Goal: Information Seeking & Learning: Check status

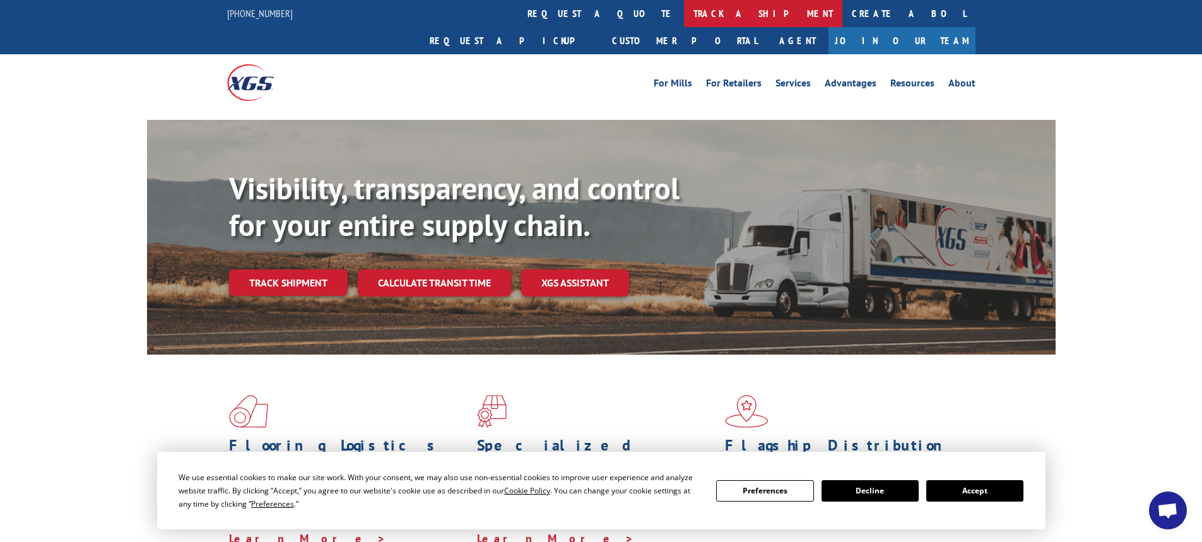
click at [684, 14] on link "track a shipment" at bounding box center [763, 13] width 158 height 27
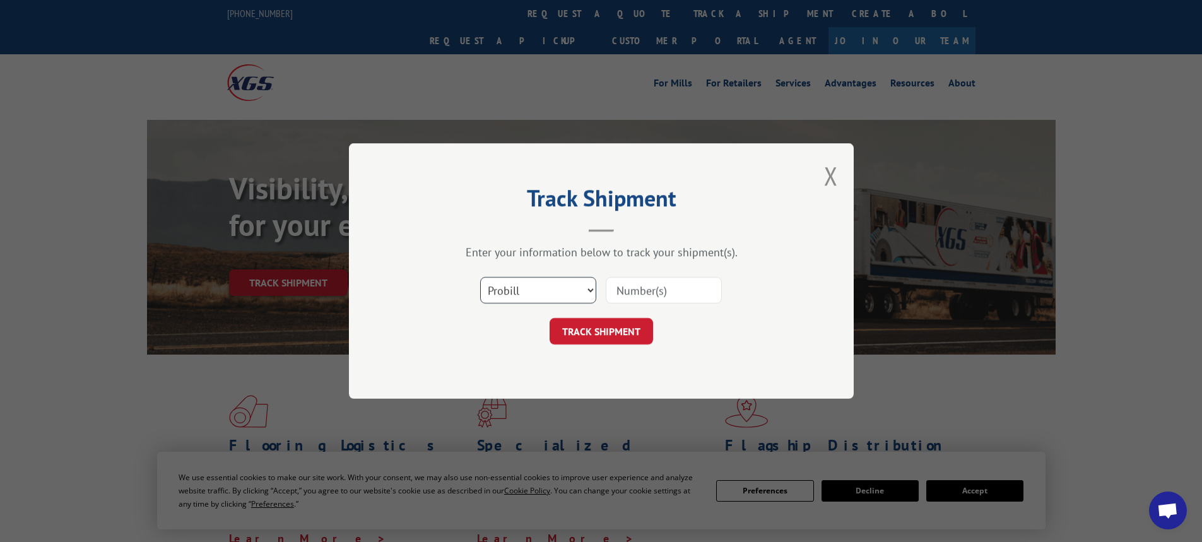
click at [551, 292] on select "Select category... Probill BOL PO" at bounding box center [538, 290] width 116 height 26
select select "bol"
click at [480, 277] on select "Select category... Probill BOL PO" at bounding box center [538, 290] width 116 height 26
click at [659, 297] on input at bounding box center [664, 290] width 116 height 26
type input "17592689"
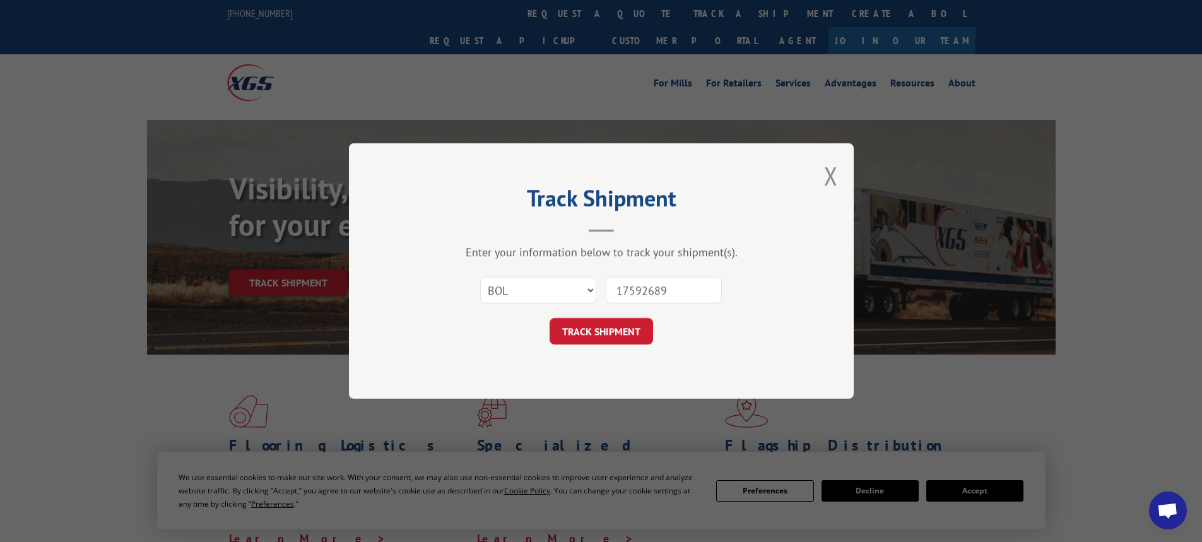
click button "TRACK SHIPMENT" at bounding box center [601, 331] width 103 height 26
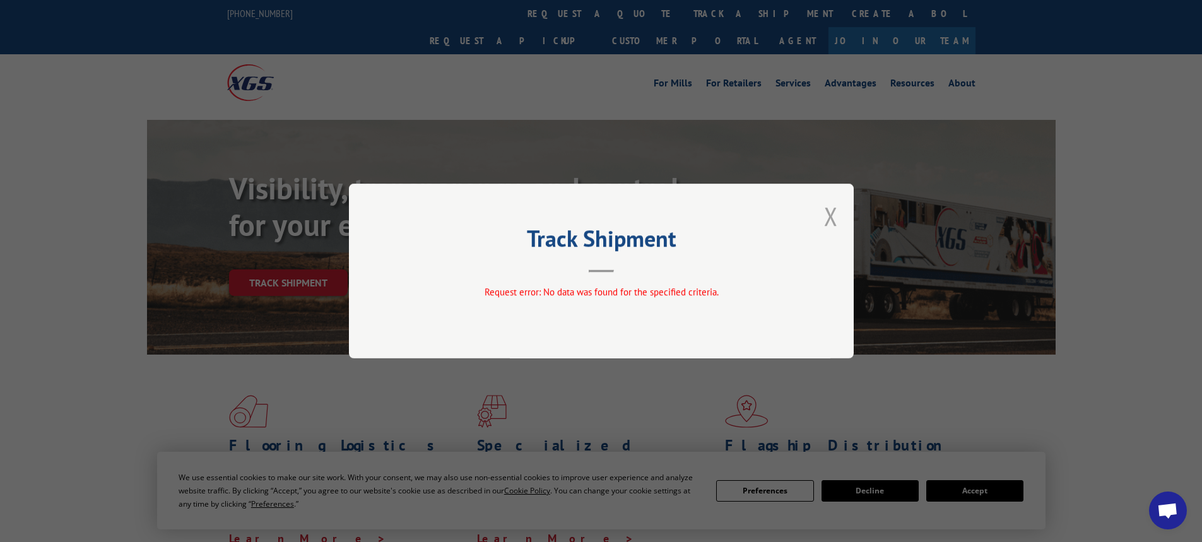
click at [832, 218] on button "Close modal" at bounding box center [831, 215] width 14 height 33
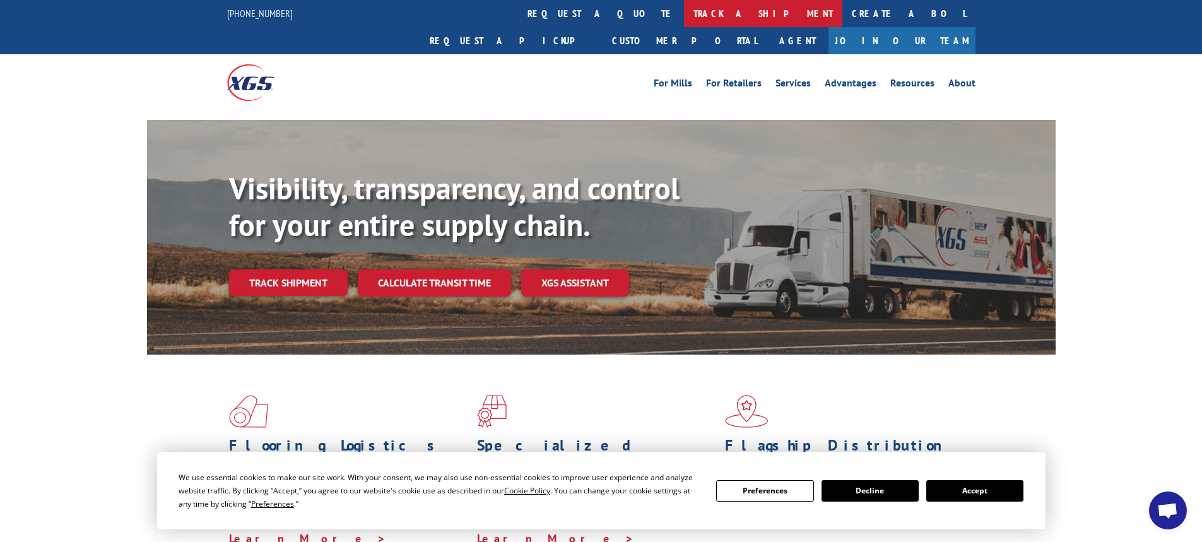
click at [684, 9] on link "track a shipment" at bounding box center [763, 13] width 158 height 27
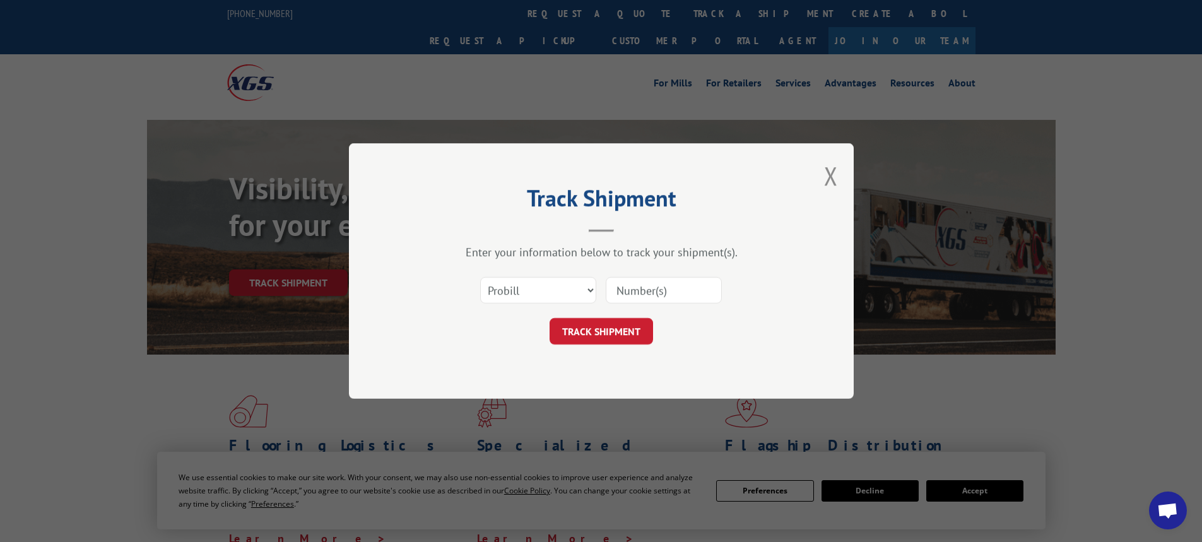
click at [646, 295] on input at bounding box center [664, 290] width 116 height 26
click at [570, 288] on select "Select category... Probill BOL PO" at bounding box center [538, 290] width 116 height 26
select select "bol"
click at [480, 277] on select "Select category... Probill BOL PO" at bounding box center [538, 290] width 116 height 26
click at [612, 293] on input at bounding box center [664, 290] width 116 height 26
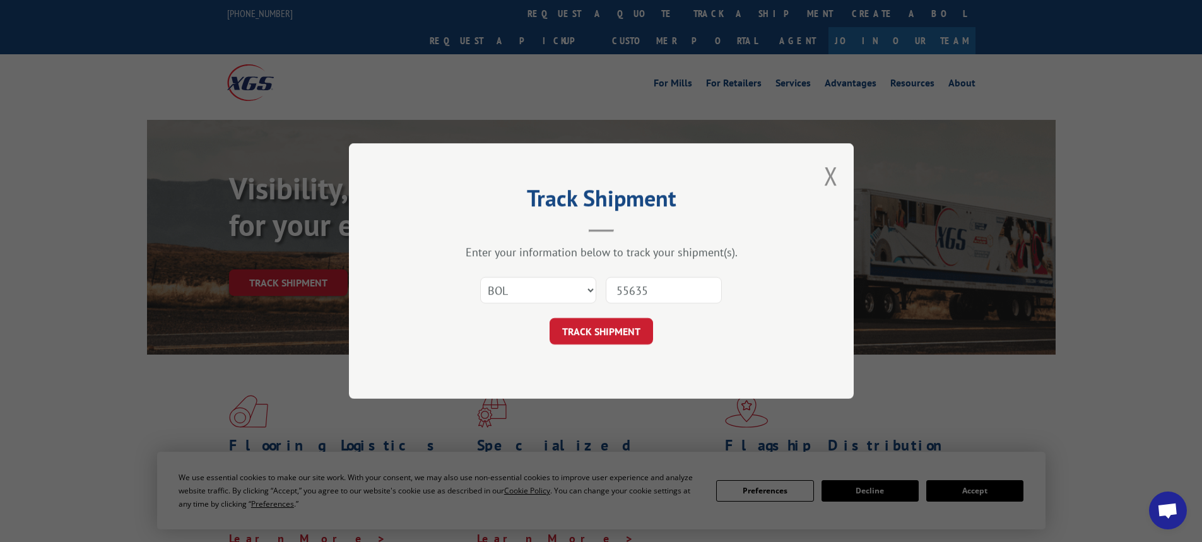
type input "556358"
click button "TRACK SHIPMENT" at bounding box center [601, 331] width 103 height 26
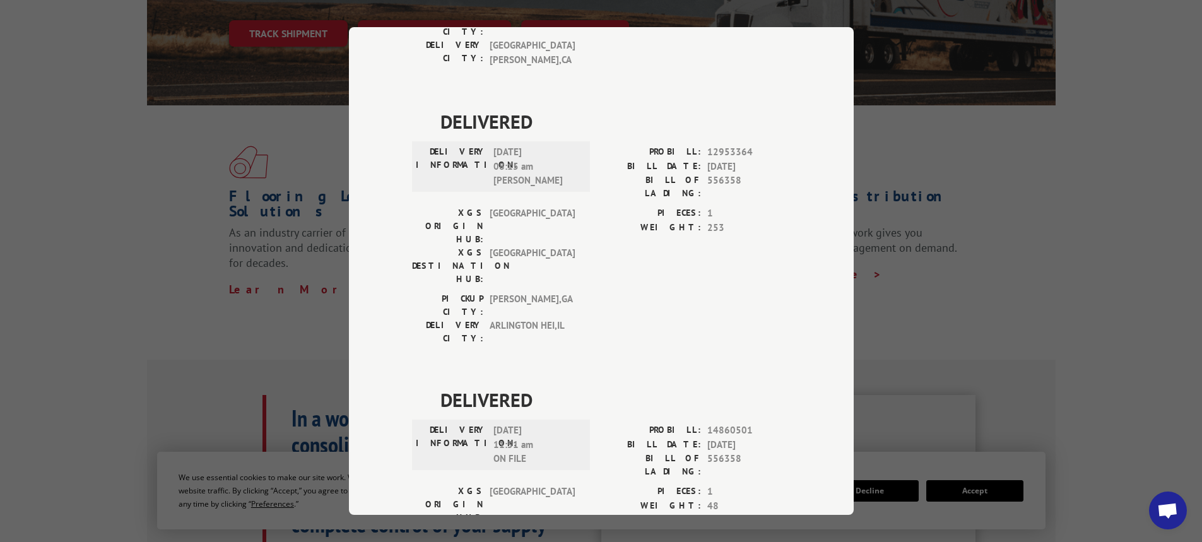
scroll to position [252, 0]
click at [972, 136] on div "Track Shipment DELIVERED DELIVERY INFORMATION: [DATE] 11:19 am Young PROBILL: 1…" at bounding box center [601, 271] width 1202 height 542
drag, startPoint x: 934, startPoint y: 312, endPoint x: 535, endPoint y: 366, distance: 403.0
click at [932, 313] on div "Track Shipment DELIVERED DELIVERY INFORMATION: [DATE] 11:19 am Young PROBILL: 1…" at bounding box center [601, 271] width 1202 height 542
click at [103, 253] on div "Track Shipment DELIVERED DELIVERY INFORMATION: [DATE] 11:19 am Young PROBILL: 1…" at bounding box center [601, 271] width 1202 height 542
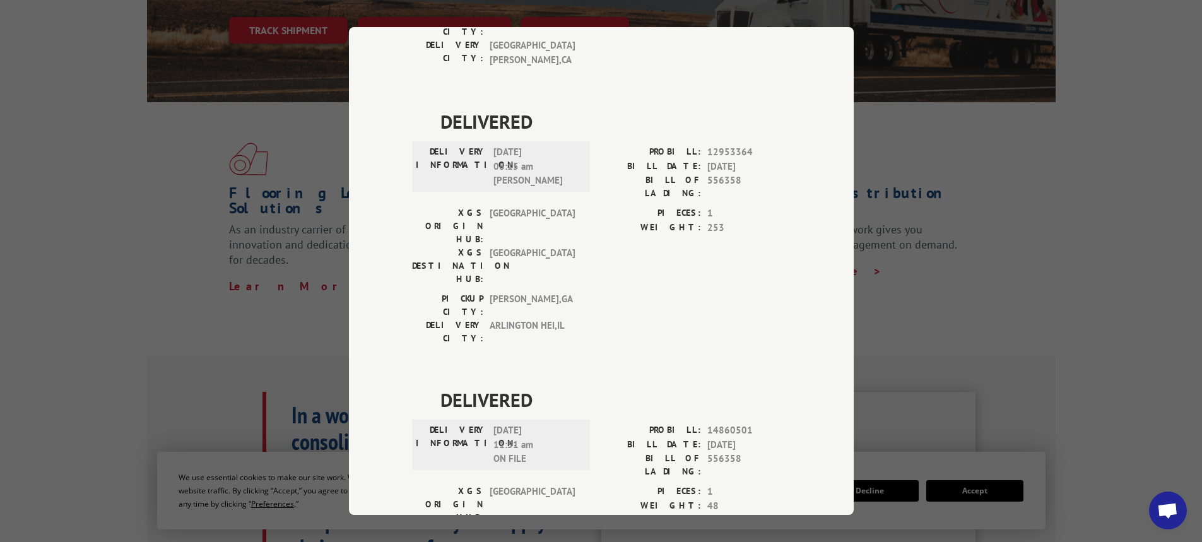
click at [924, 124] on div "Track Shipment DELIVERED DELIVERY INFORMATION: [DATE] 11:19 am Young PROBILL: 1…" at bounding box center [601, 271] width 1202 height 542
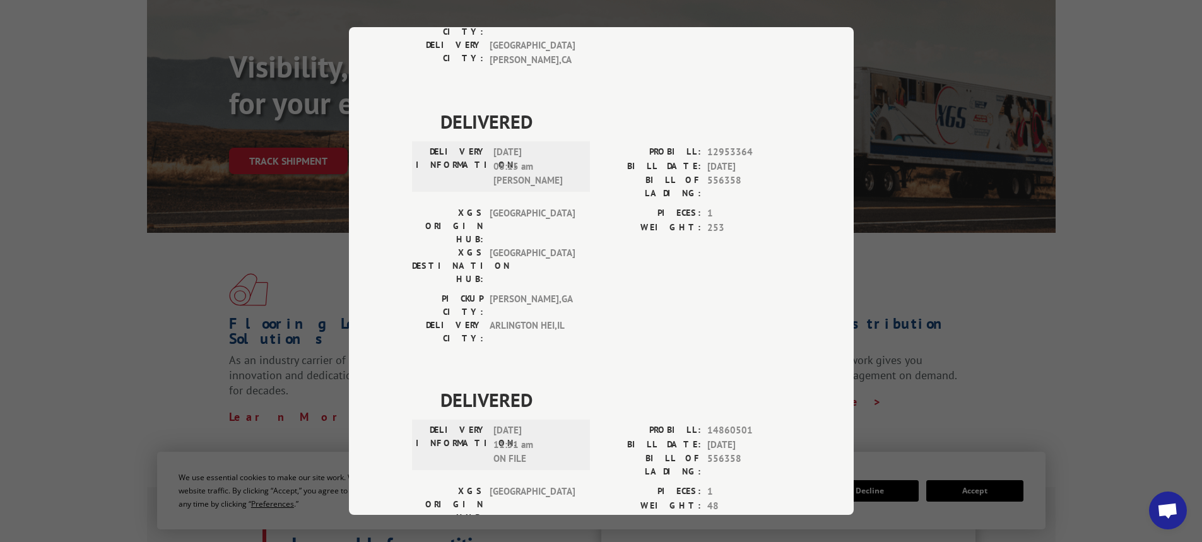
scroll to position [0, 0]
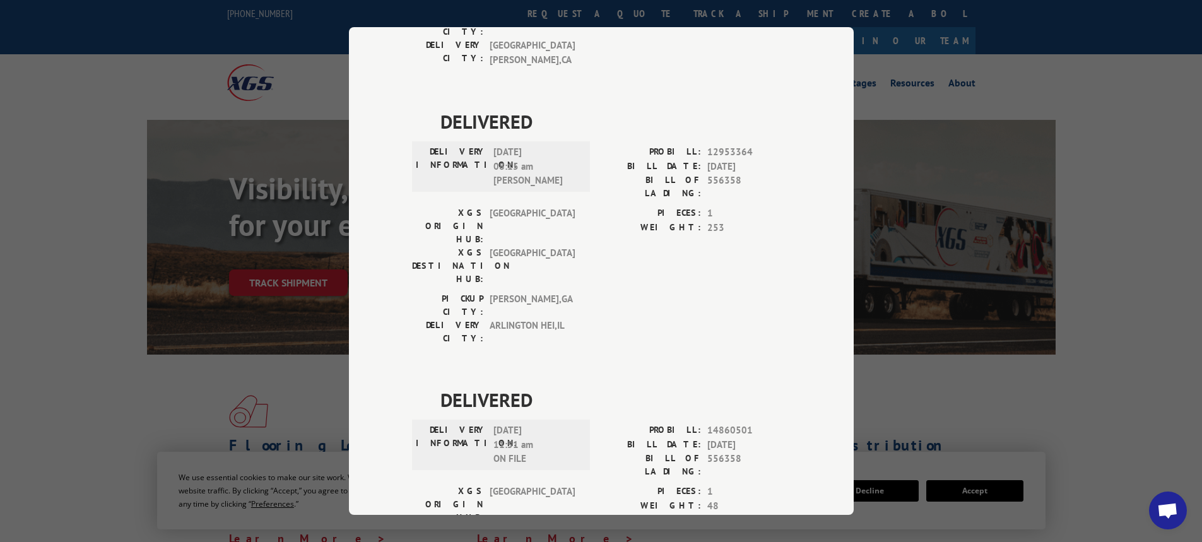
click at [1085, 288] on div "Track Shipment DELIVERED DELIVERY INFORMATION: [DATE] 11:19 am Young PROBILL: 1…" at bounding box center [601, 271] width 1202 height 542
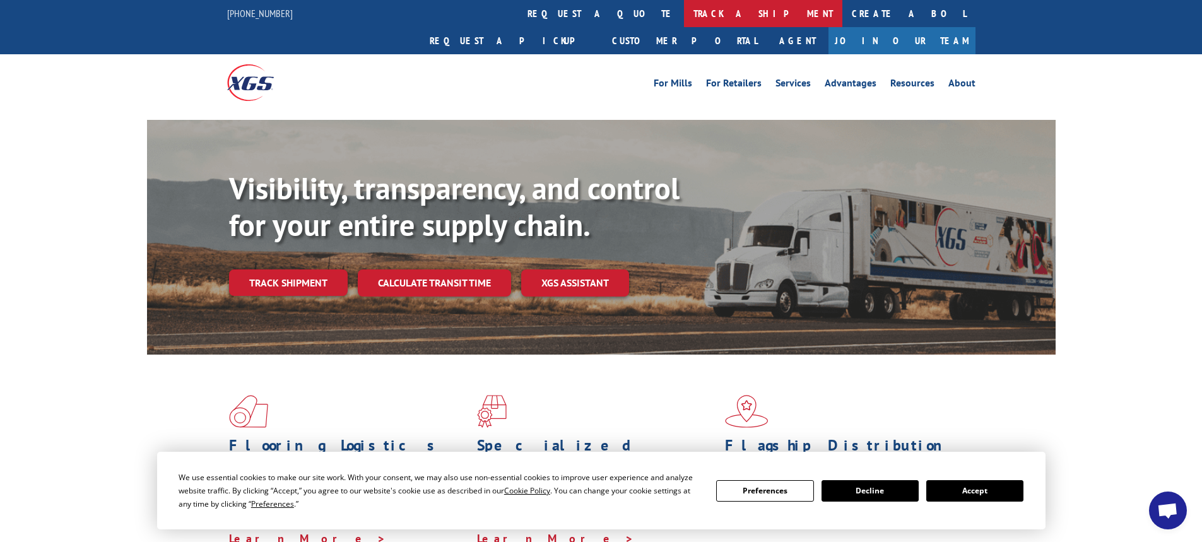
click at [684, 13] on link "track a shipment" at bounding box center [763, 13] width 158 height 27
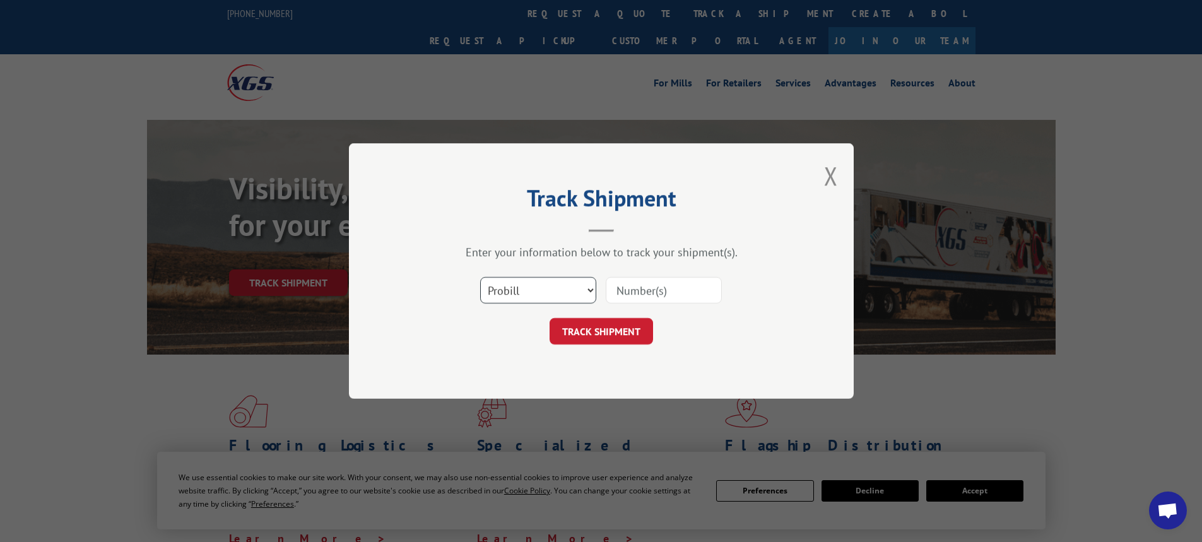
click at [571, 301] on select "Select category... Probill BOL PO" at bounding box center [538, 290] width 116 height 26
select select "po"
click at [480, 277] on select "Select category... Probill BOL PO" at bounding box center [538, 290] width 116 height 26
click at [618, 285] on input at bounding box center [664, 290] width 116 height 26
type input "8345011"
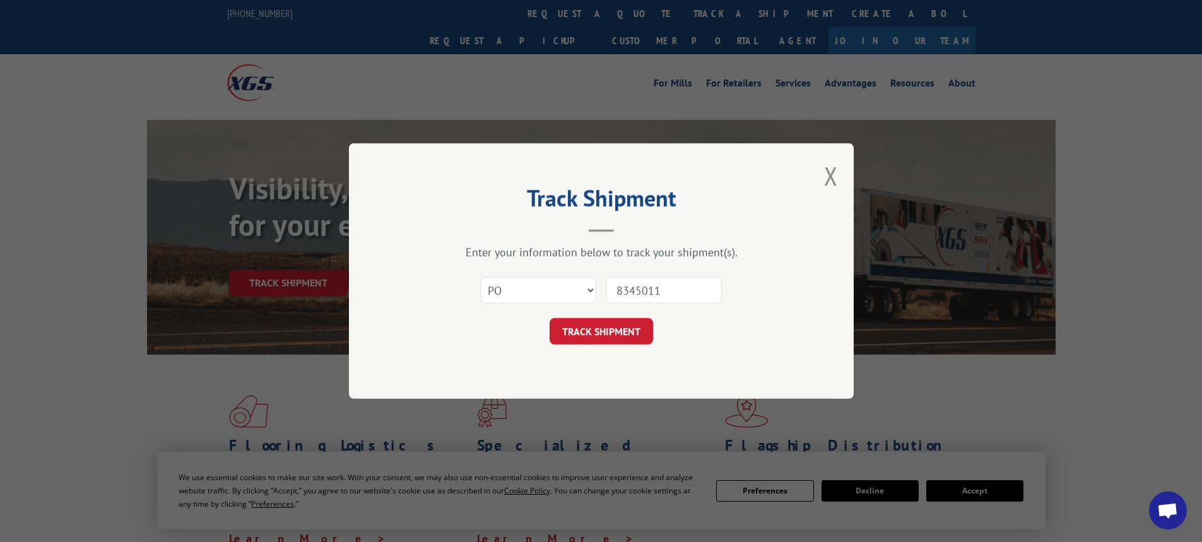
click button "TRACK SHIPMENT" at bounding box center [601, 331] width 103 height 26
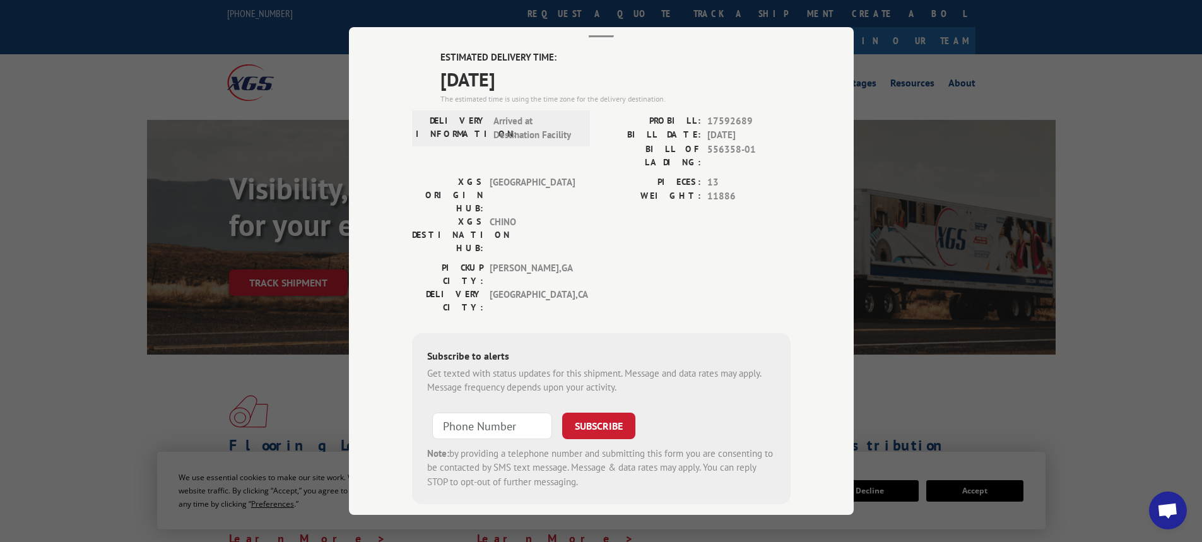
scroll to position [80, 0]
click at [1075, 254] on div "Track Shipment ESTIMATED DELIVERY TIME: [DATE] The estimated time is using the …" at bounding box center [601, 271] width 1202 height 542
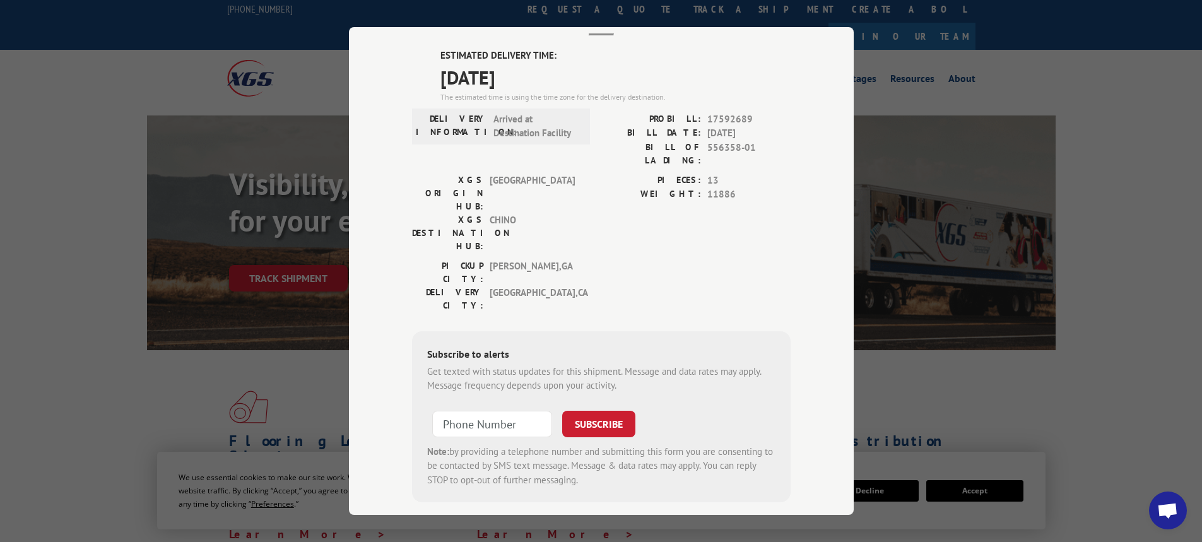
scroll to position [0, 0]
